Goal: Submit feedback/report problem

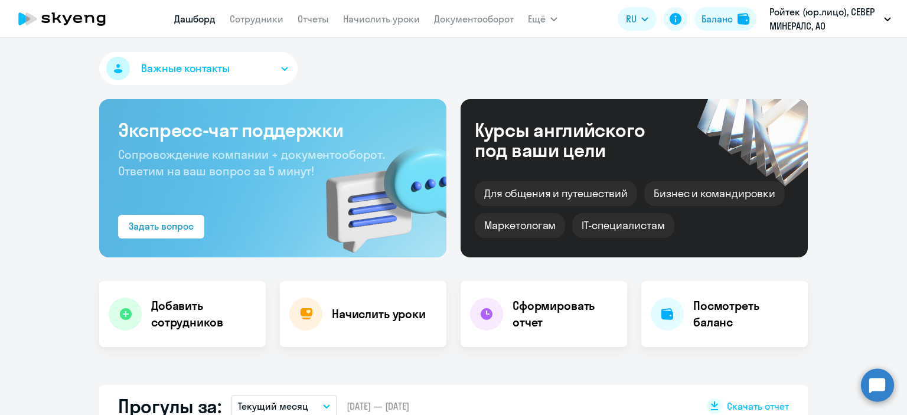
select select "30"
click at [887, 384] on circle at bounding box center [877, 384] width 33 height 33
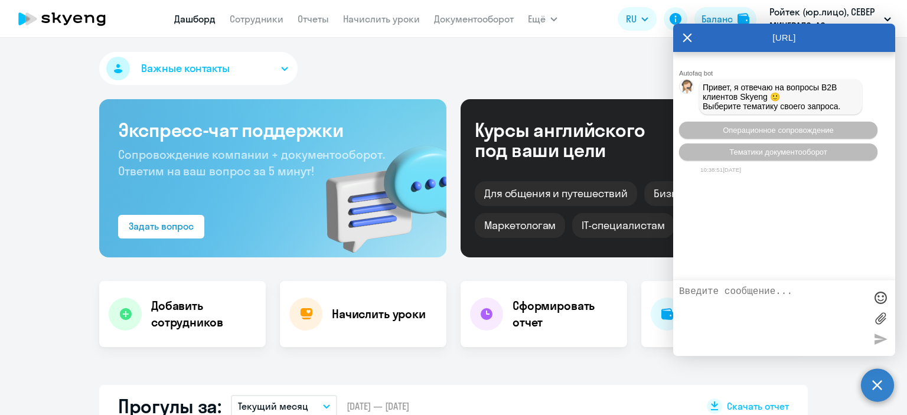
click at [797, 299] on textarea at bounding box center [772, 318] width 187 height 64
click at [795, 135] on span "Операционное сопровождение" at bounding box center [777, 130] width 111 height 9
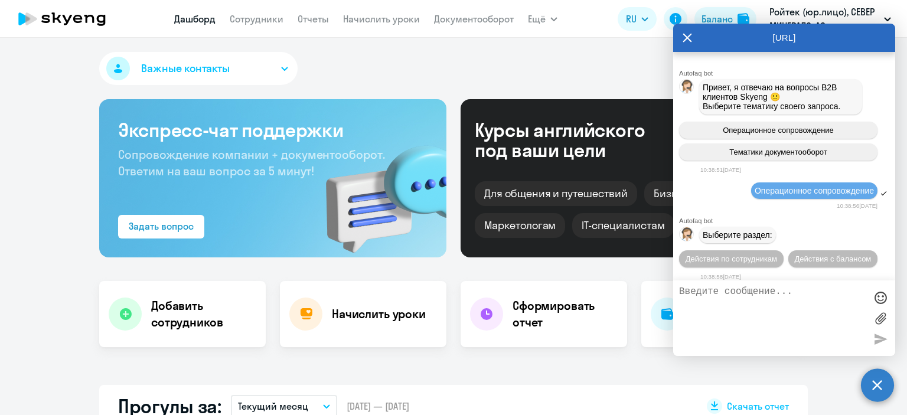
scroll to position [12, 0]
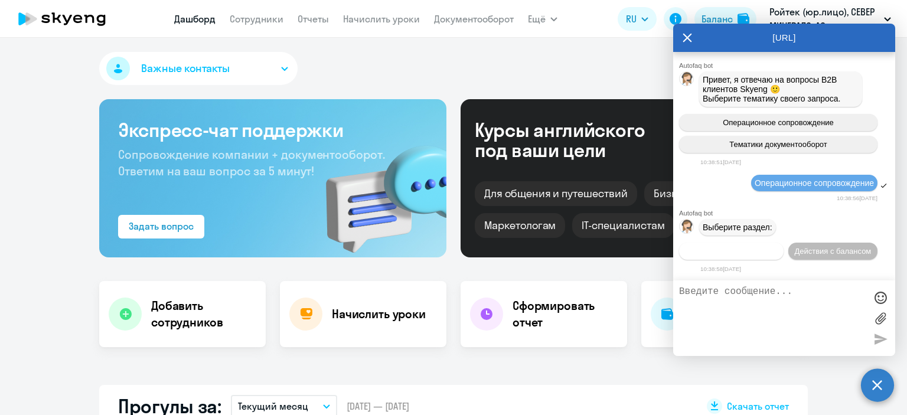
click at [760, 256] on button "Действия по сотрудникам" at bounding box center [731, 251] width 104 height 17
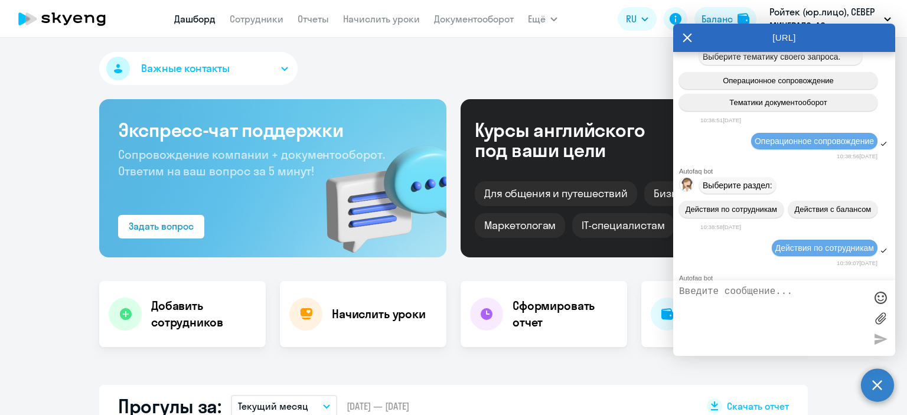
scroll to position [189, 0]
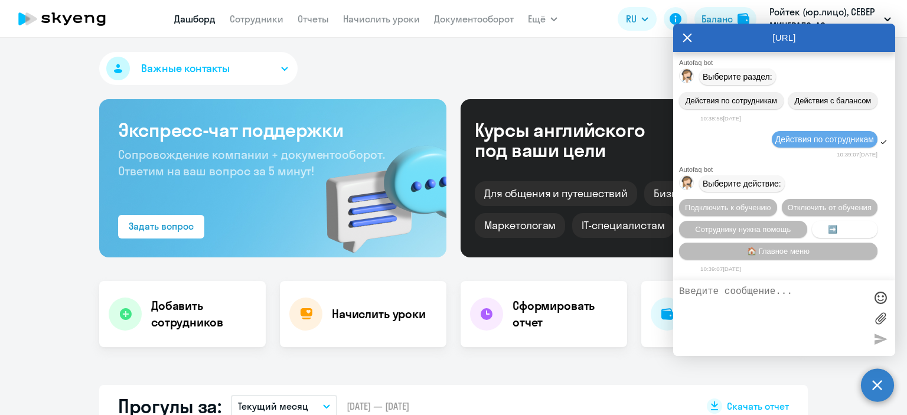
click at [835, 231] on span "➡️ Назад" at bounding box center [844, 229] width 34 height 9
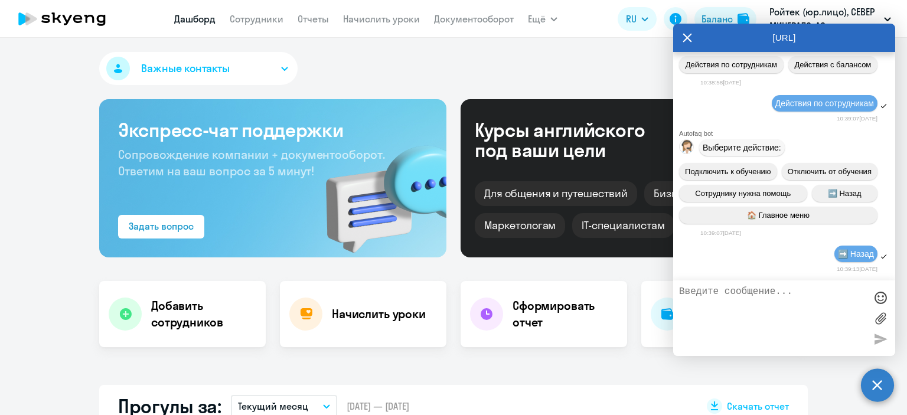
scroll to position [299, 0]
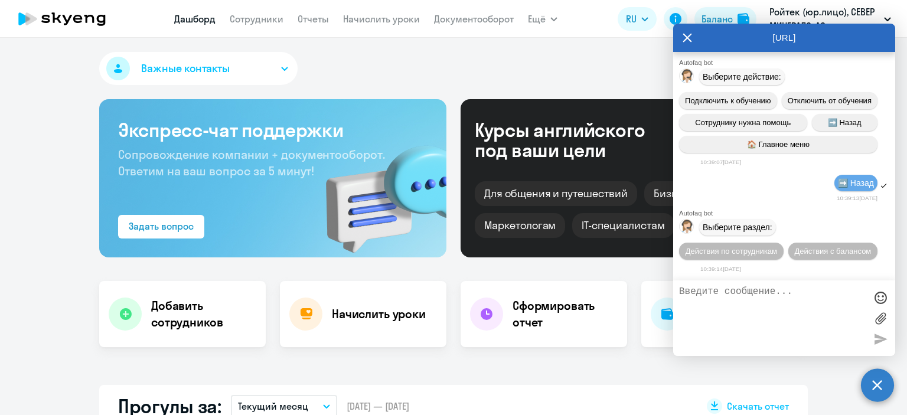
click at [764, 294] on textarea at bounding box center [772, 318] width 187 height 64
click at [732, 297] on textarea at bounding box center [772, 318] width 187 height 64
type textarea "Y"
type textarea "Необходимо поменять данные для входа в лк"
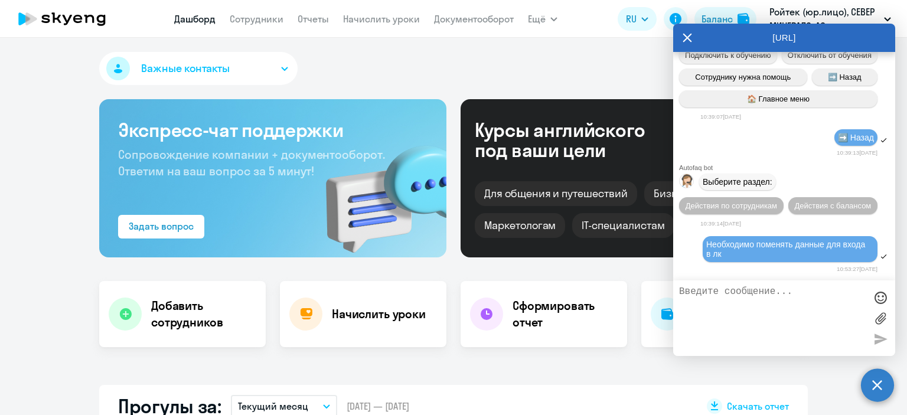
scroll to position [439, 0]
